Goal: Find contact information: Find contact information

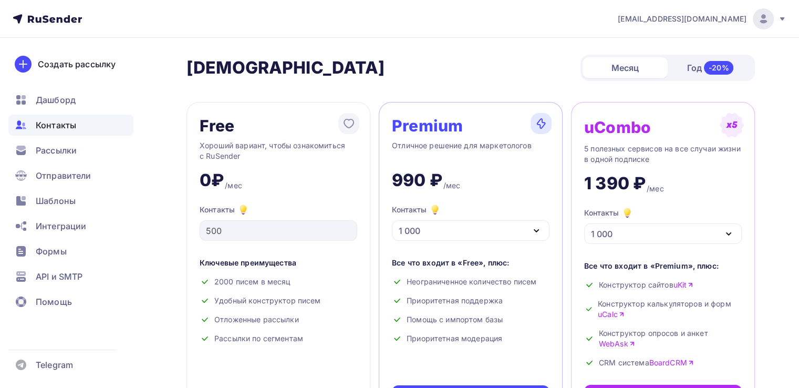
click at [68, 127] on span "Контакты" at bounding box center [56, 125] width 40 height 13
